Goal: Information Seeking & Learning: Understand process/instructions

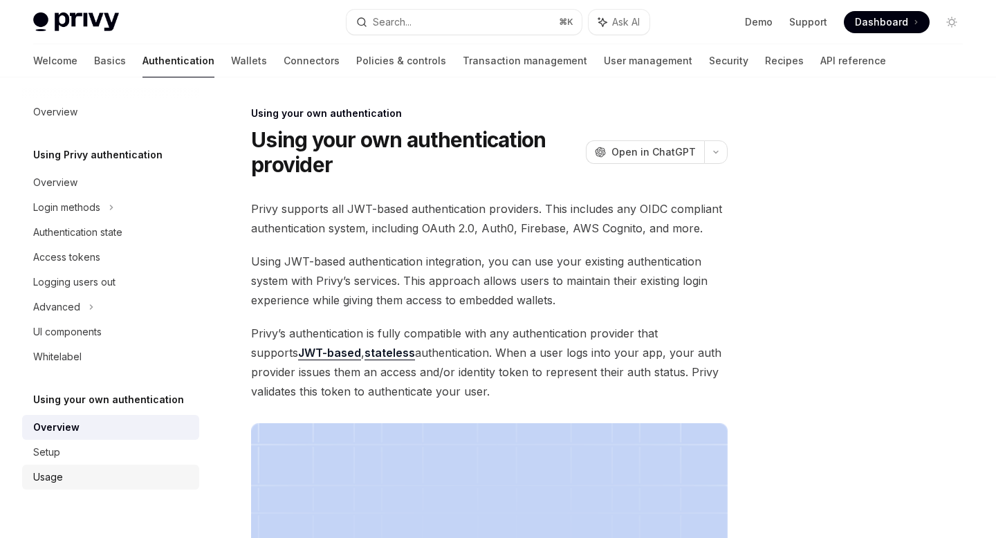
click at [61, 476] on div "Usage" at bounding box center [48, 477] width 30 height 17
type textarea "*"
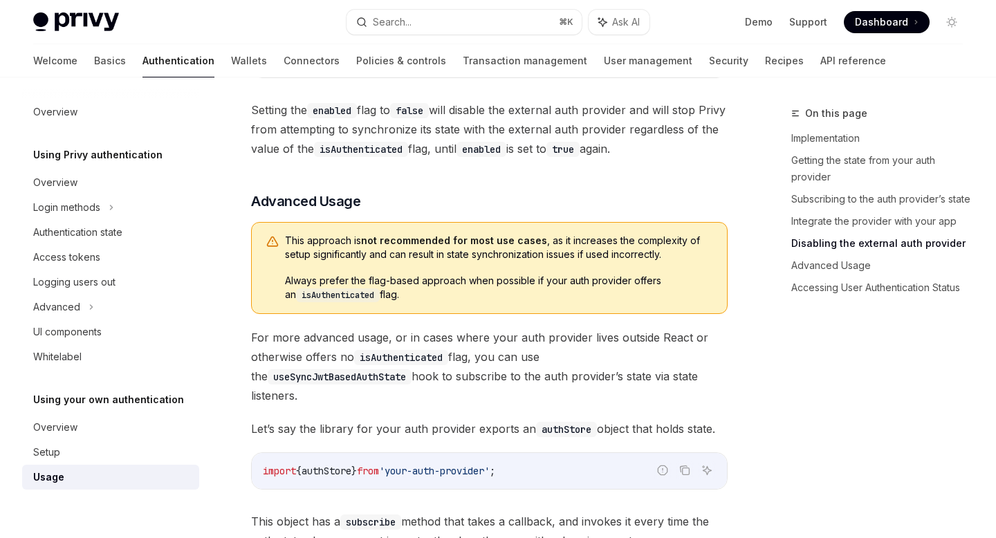
scroll to position [1634, 0]
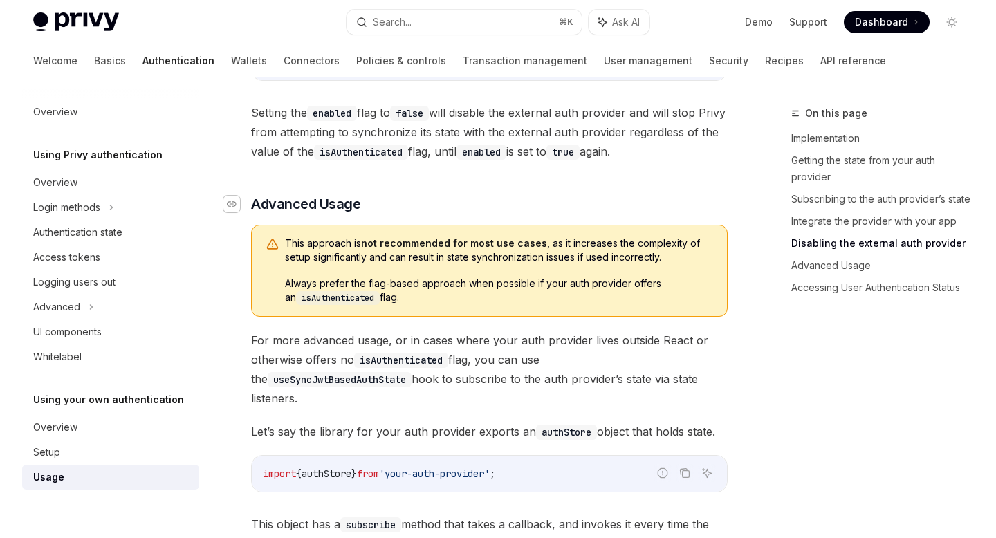
click at [233, 208] on icon "Navigate to header" at bounding box center [232, 204] width 10 height 8
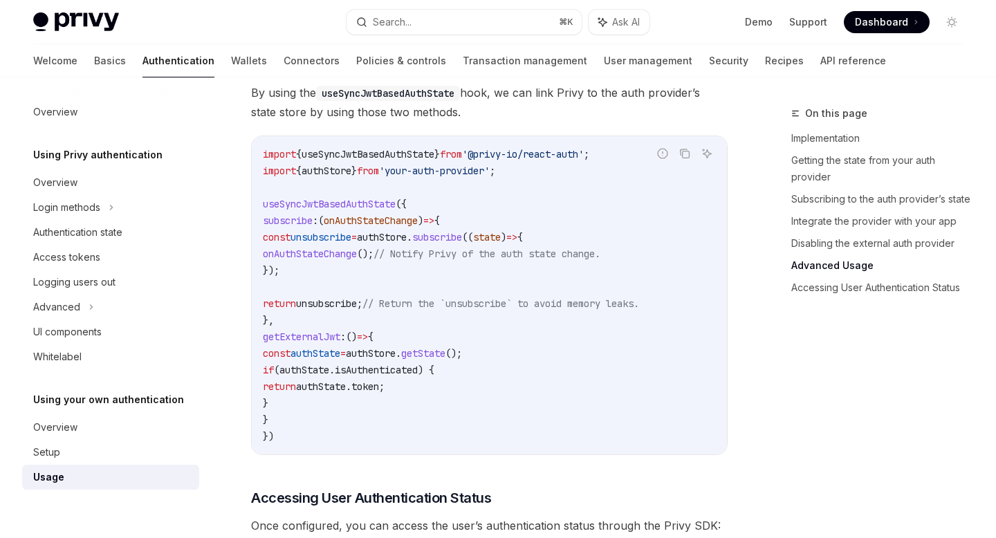
scroll to position [2354, 0]
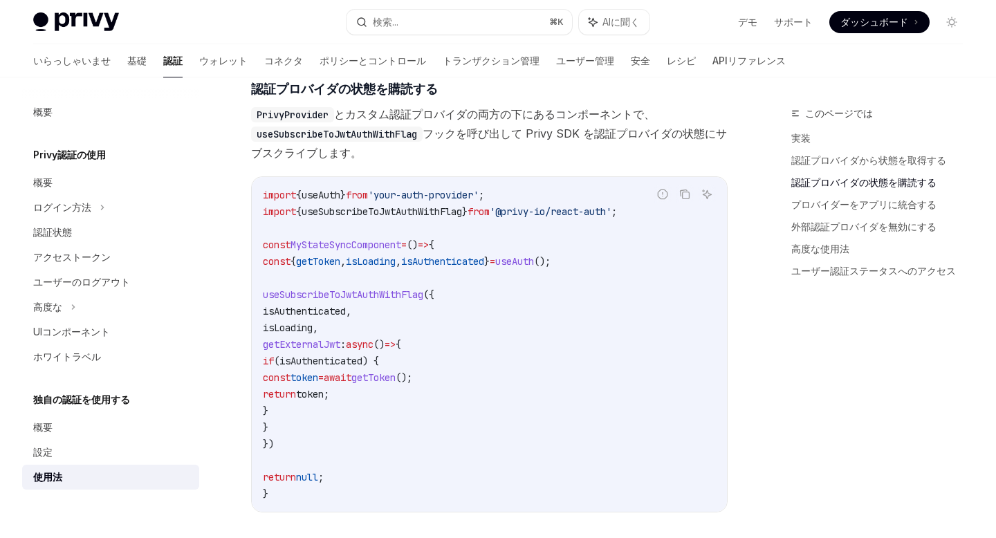
scroll to position [458, 0]
